Goal: Transaction & Acquisition: Obtain resource

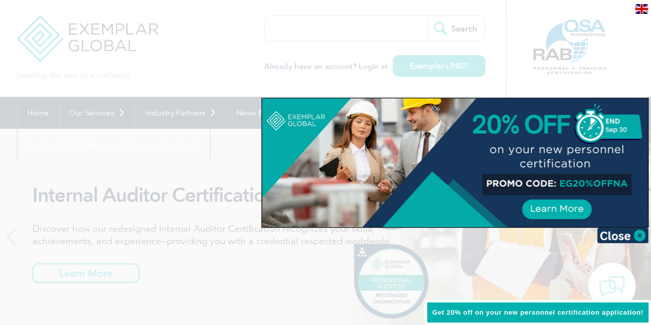
click at [293, 149] on div at bounding box center [455, 162] width 386 height 129
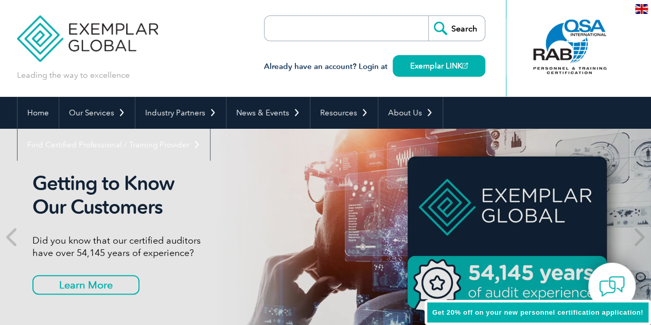
click at [350, 28] on input "search" at bounding box center [323, 28] width 108 height 25
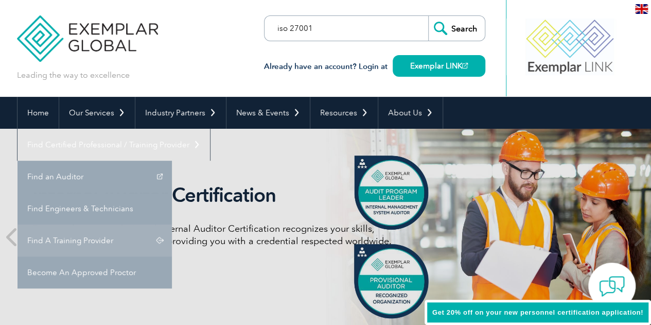
type input "iso 27001"
click at [172, 224] on link "Find A Training Provider" at bounding box center [94, 240] width 154 height 32
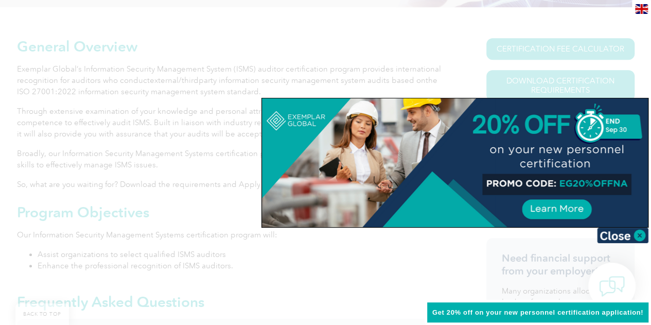
click at [337, 37] on div at bounding box center [325, 162] width 651 height 325
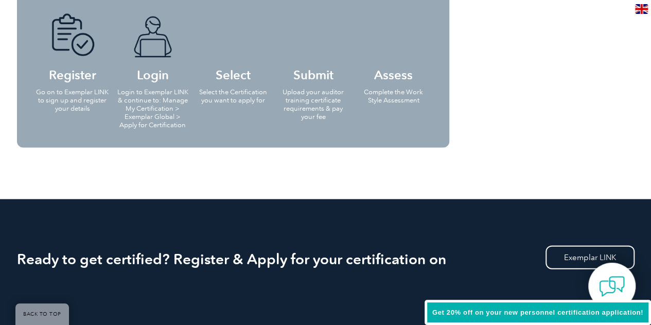
scroll to position [304, 0]
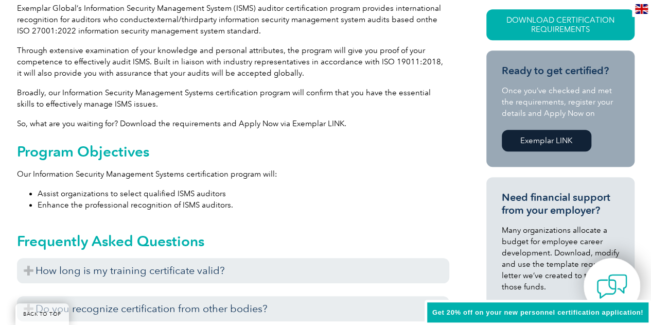
click at [602, 284] on img at bounding box center [611, 286] width 31 height 31
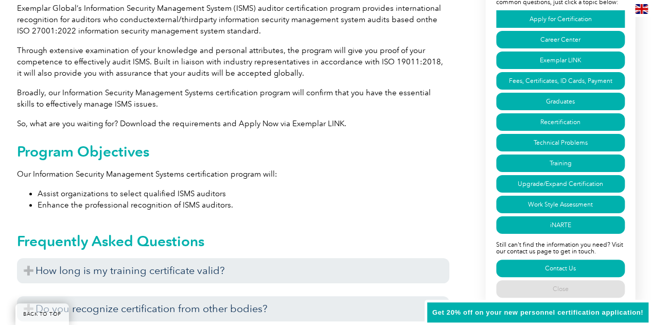
click at [560, 14] on link "Apply for Certification" at bounding box center [560, 18] width 129 height 17
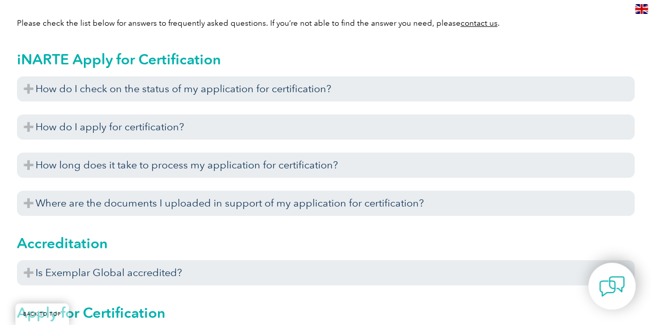
scroll to position [321, 0]
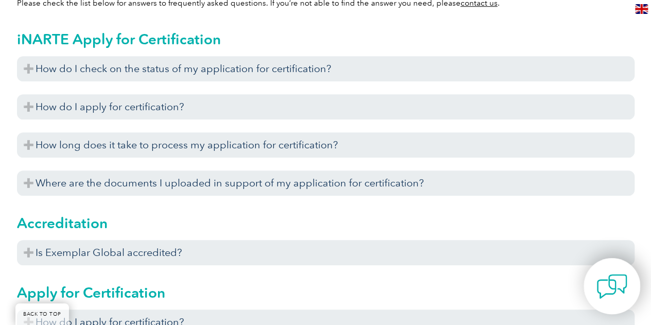
click at [602, 279] on img at bounding box center [611, 286] width 31 height 31
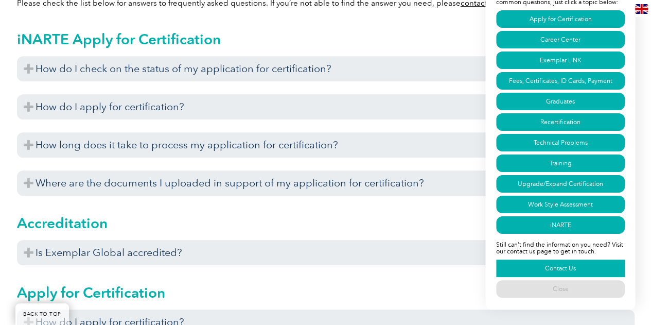
click at [566, 269] on link "Contact Us" at bounding box center [560, 267] width 129 height 17
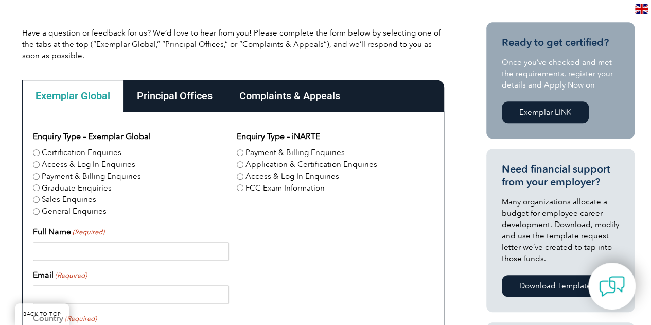
scroll to position [244, 0]
